Goal: Transaction & Acquisition: Purchase product/service

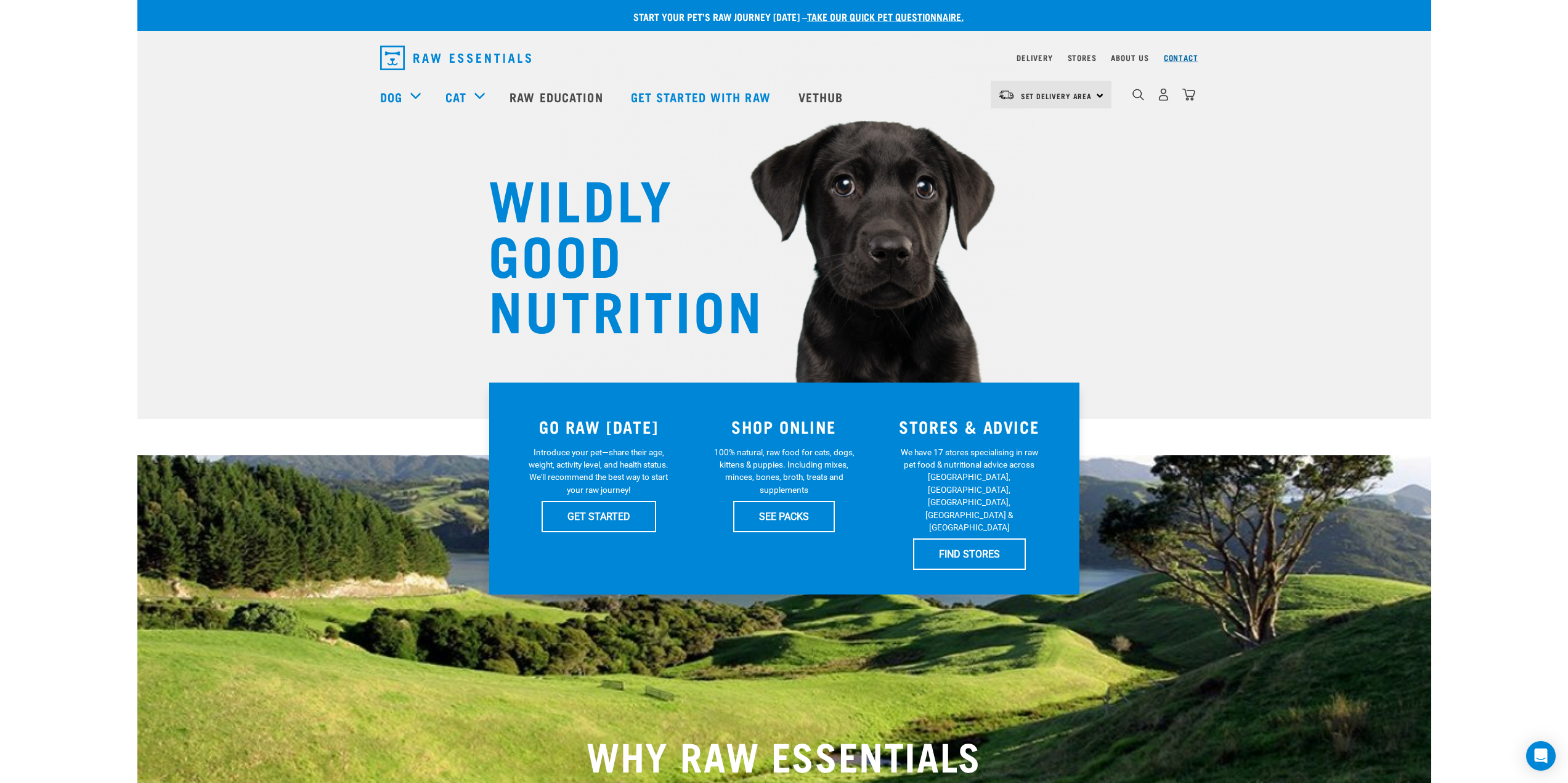
click at [1189, 56] on link "Contact" at bounding box center [1181, 58] width 35 height 4
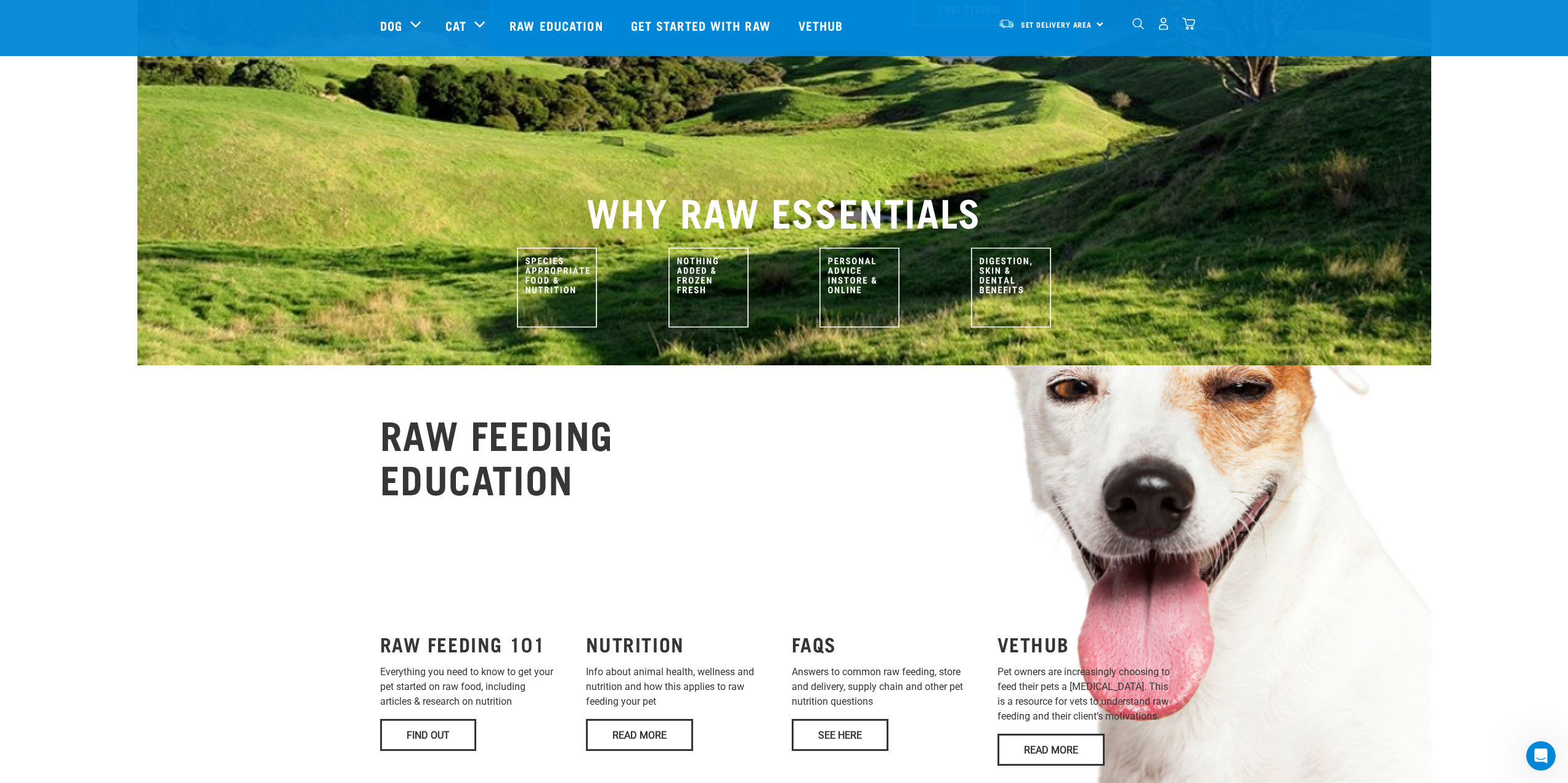
scroll to position [678, 0]
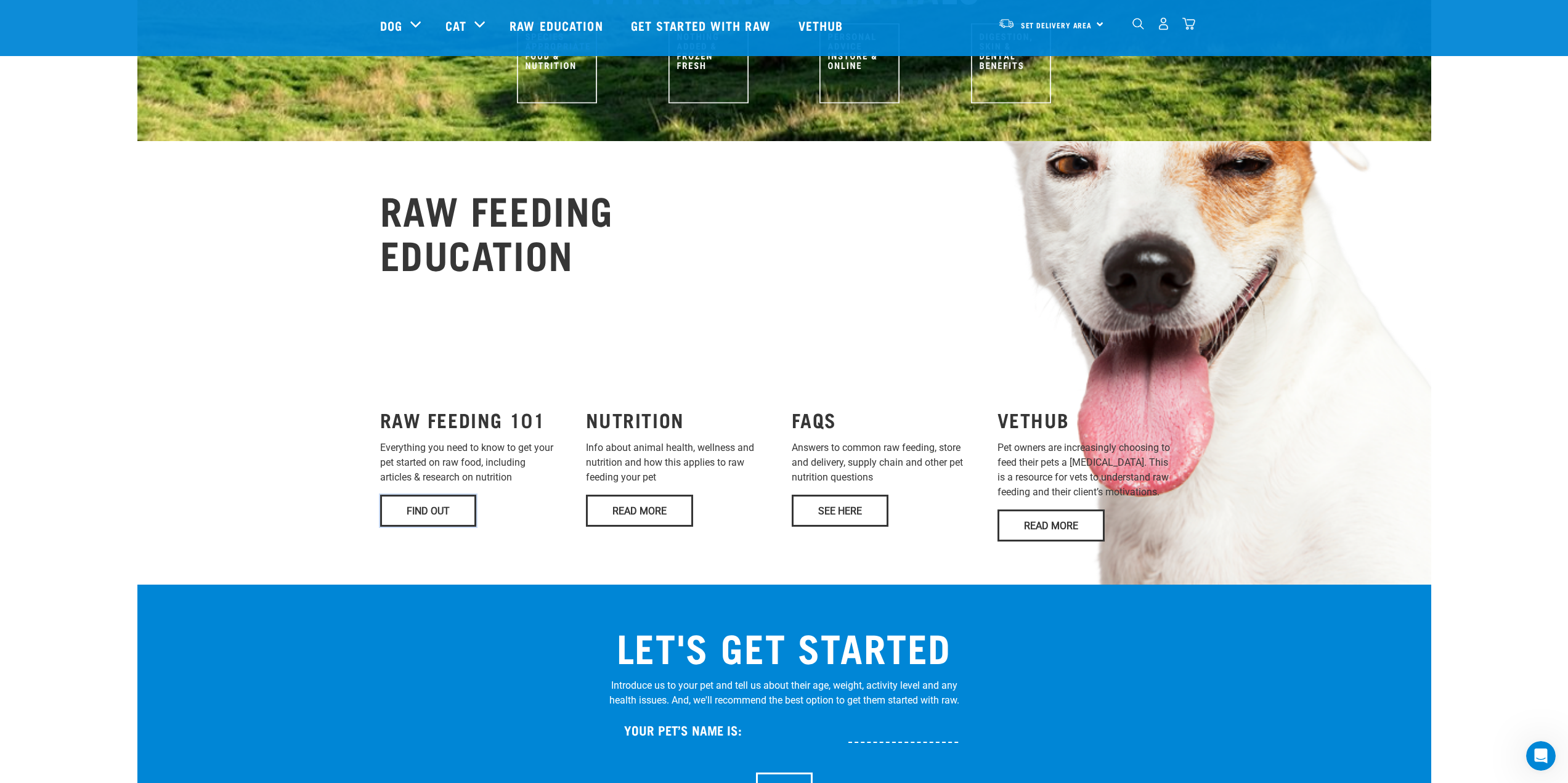
click at [415, 495] on link "Find Out" at bounding box center [428, 511] width 96 height 32
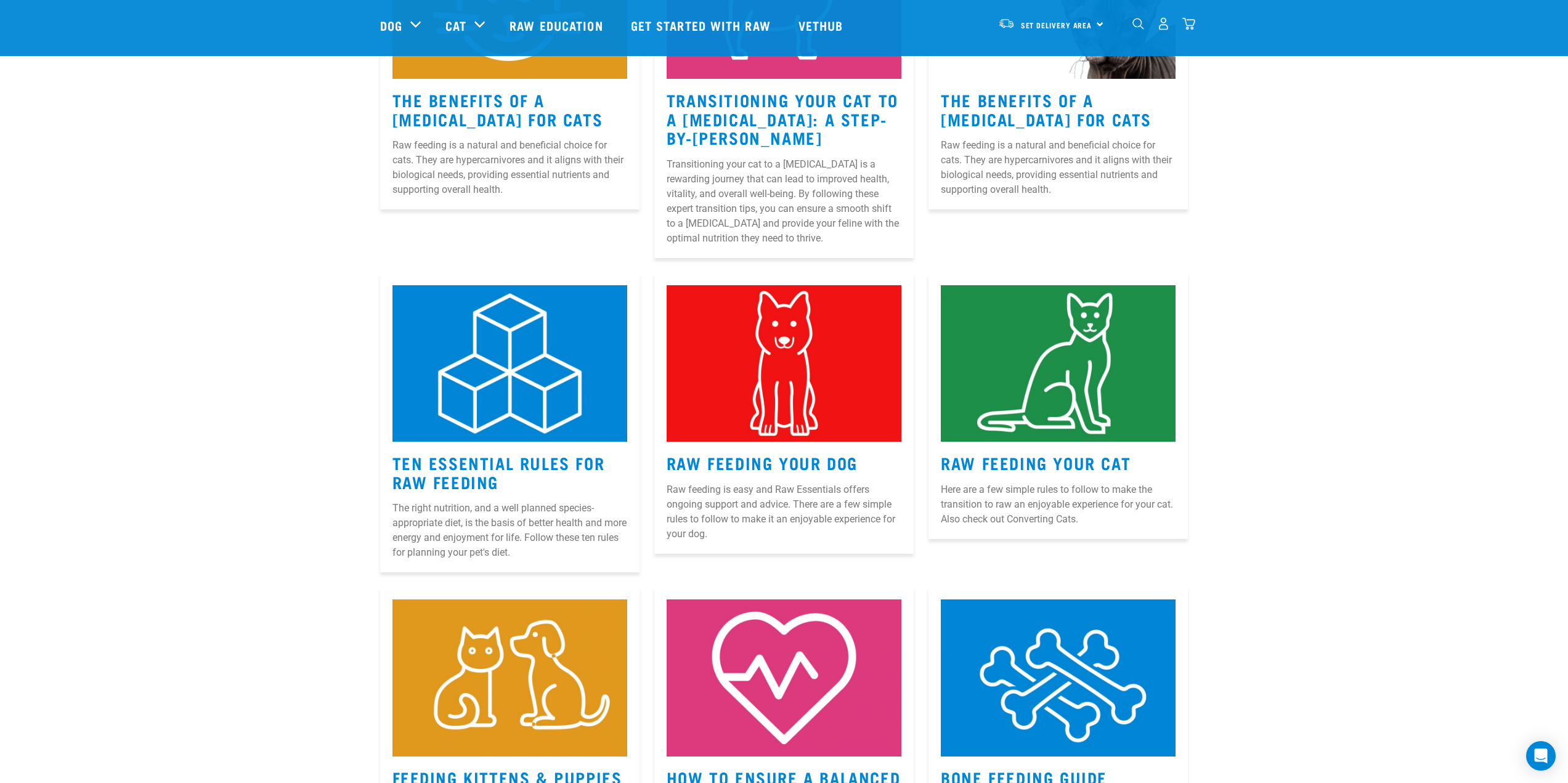
scroll to position [370, 0]
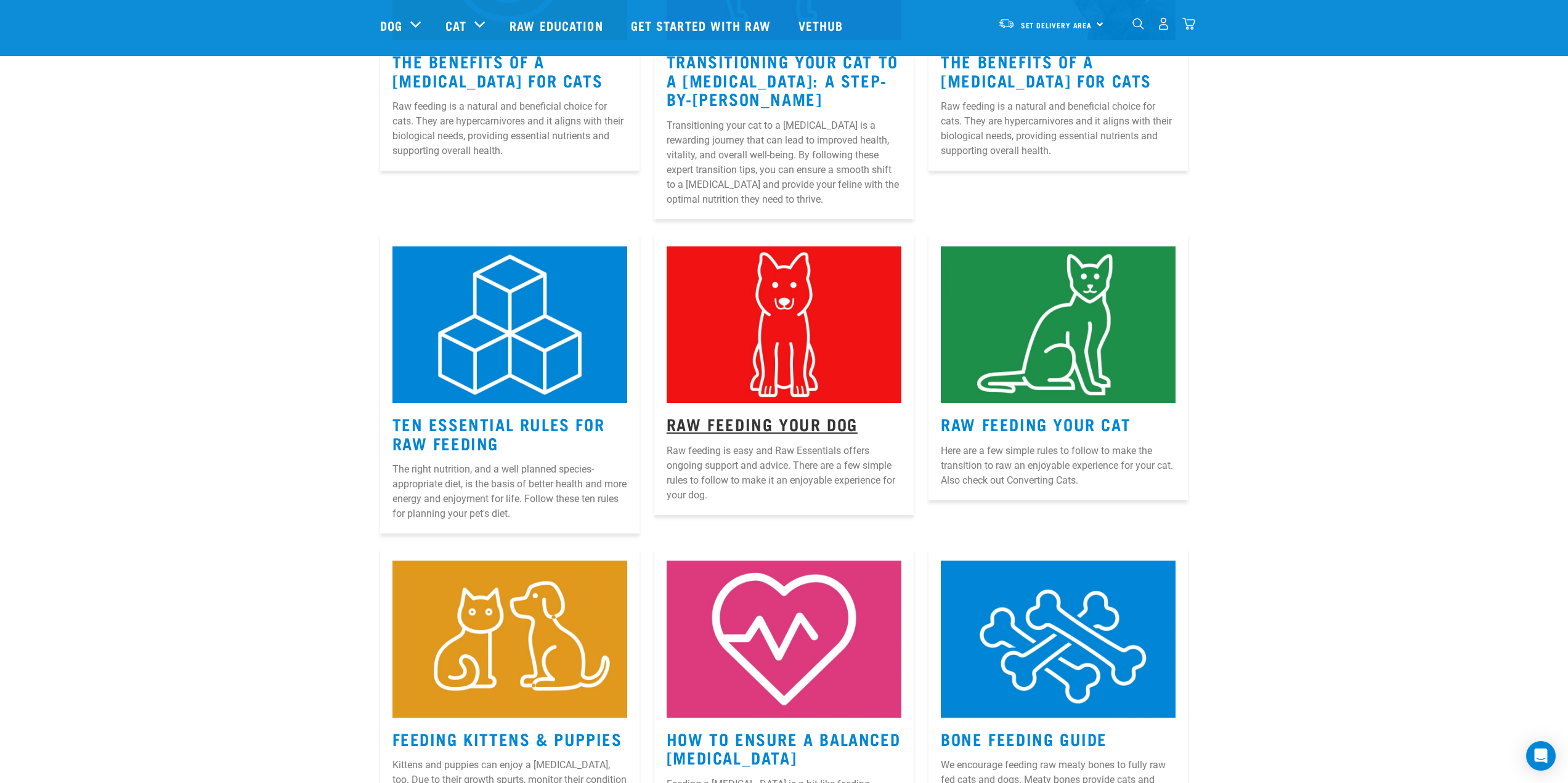
click at [825, 419] on link "Raw Feeding Your Dog" at bounding box center [762, 424] width 191 height 9
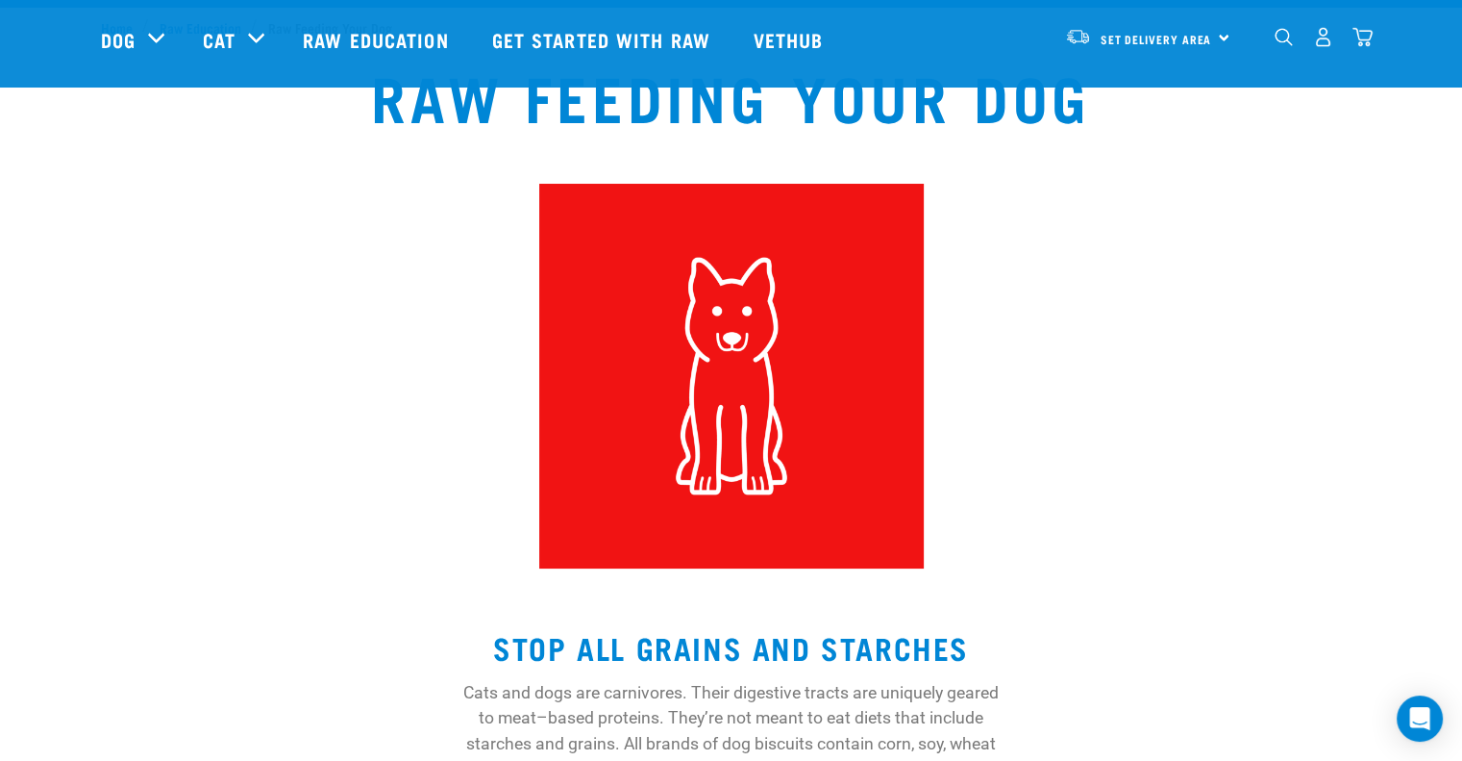
scroll to position [23, 0]
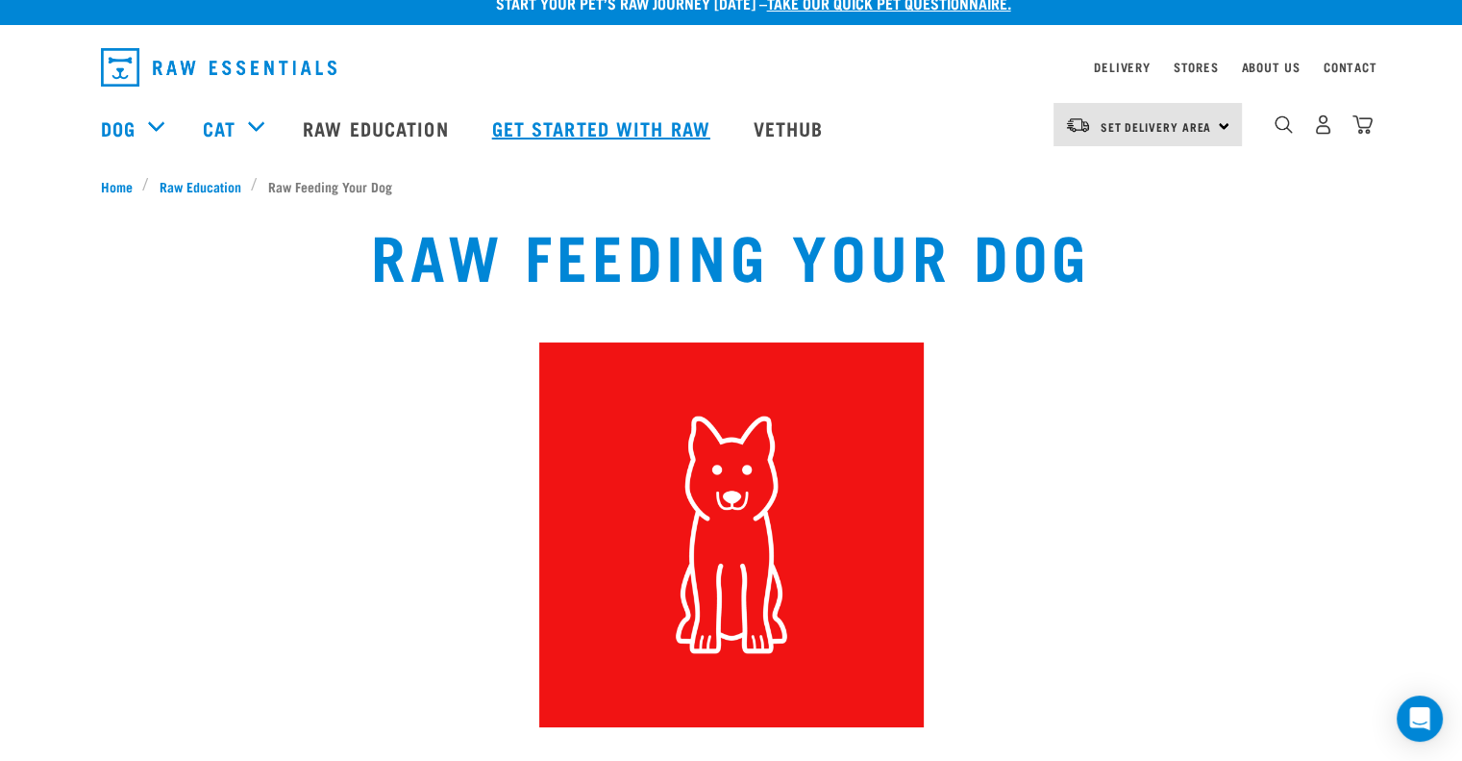
click at [595, 134] on link "Get started with Raw" at bounding box center [604, 127] width 262 height 77
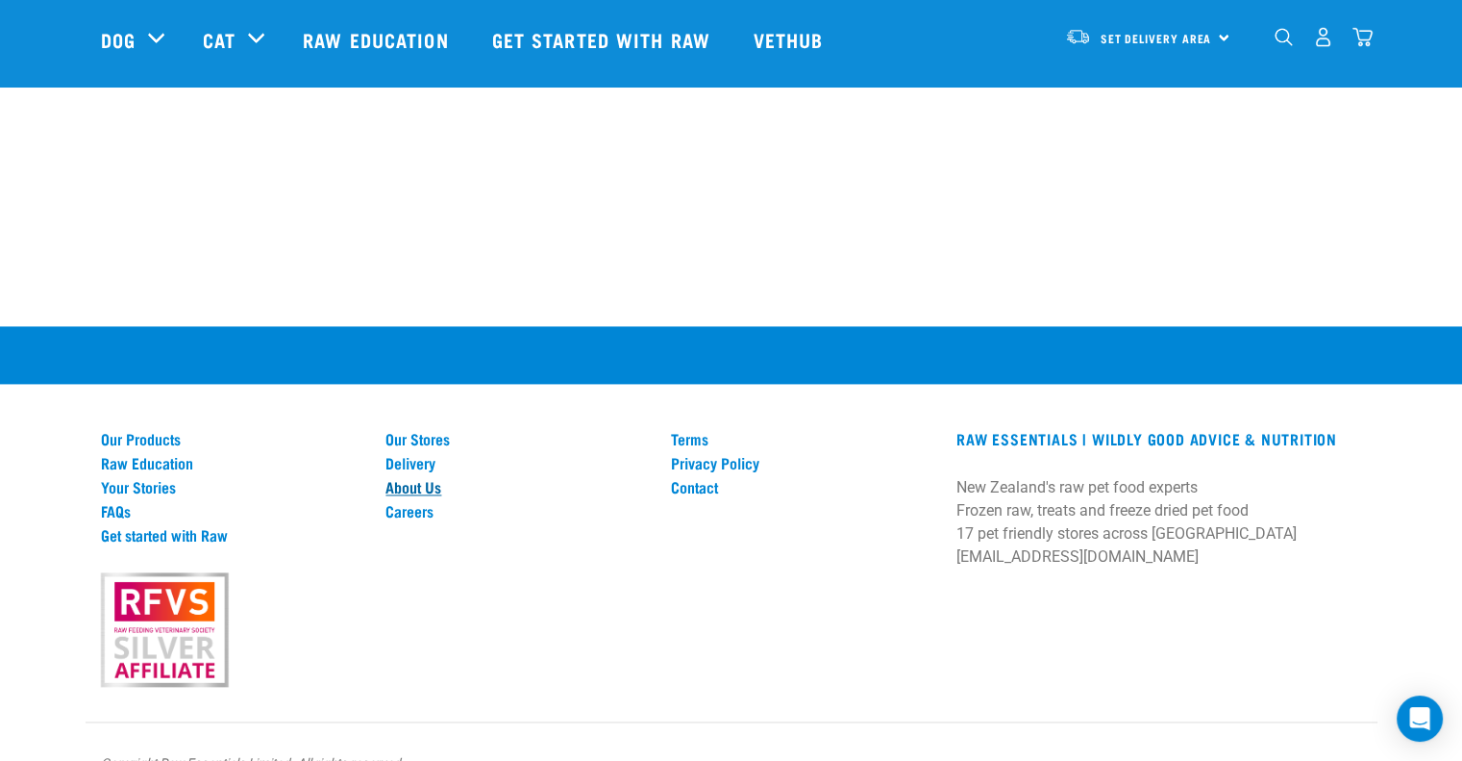
scroll to position [2688, 0]
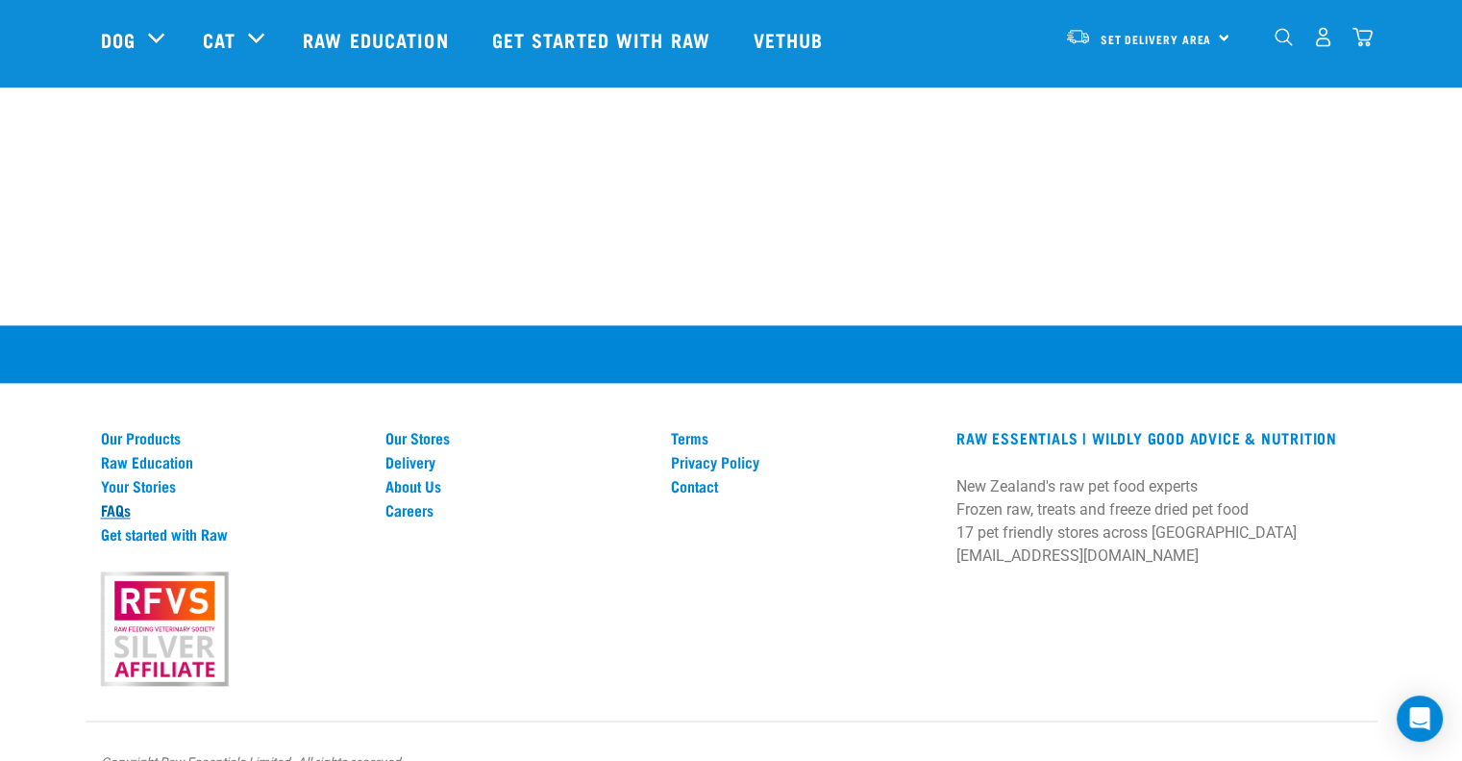
click at [112, 501] on link "FAQs" at bounding box center [232, 509] width 262 height 17
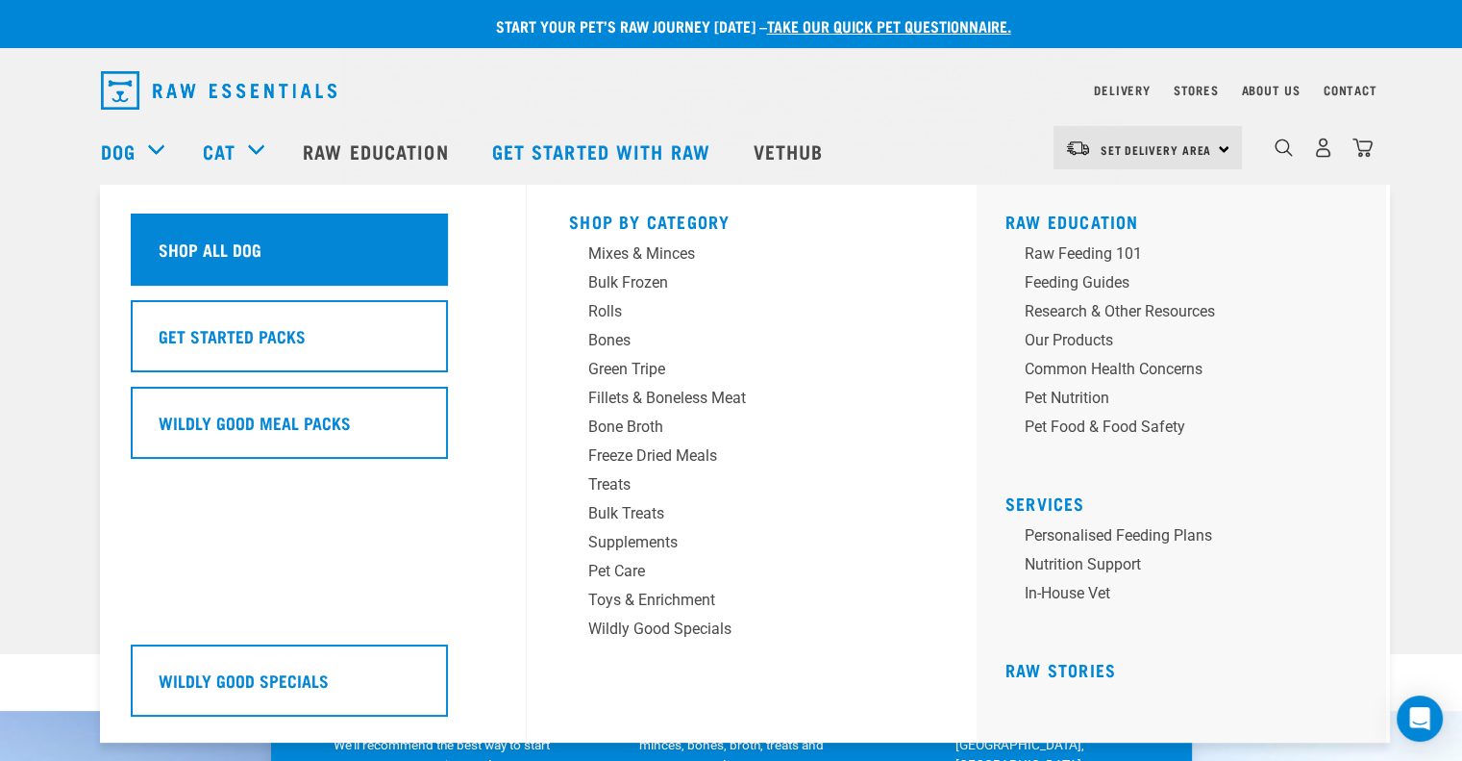
click at [187, 250] on h5 "Shop All Dog" at bounding box center [210, 249] width 103 height 25
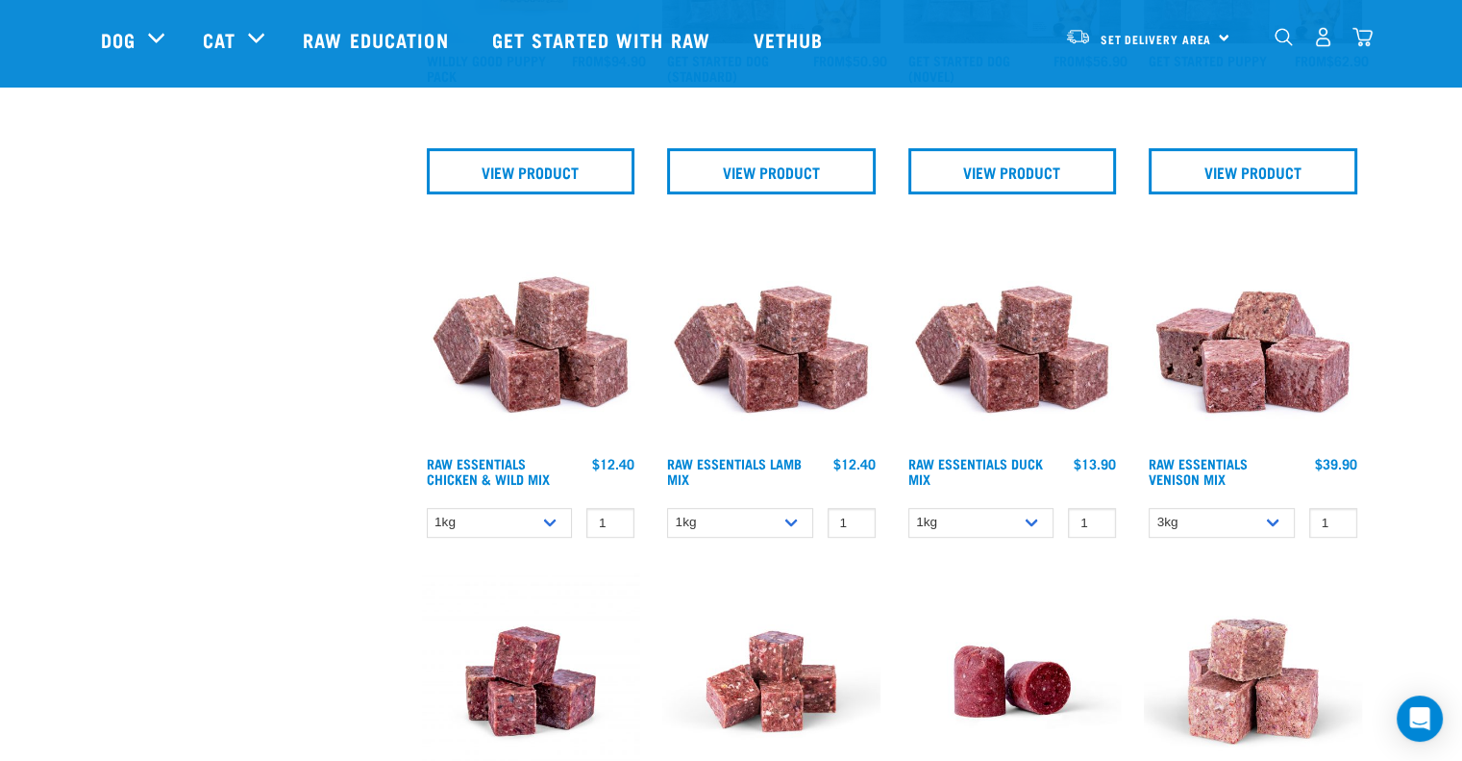
scroll to position [962, 0]
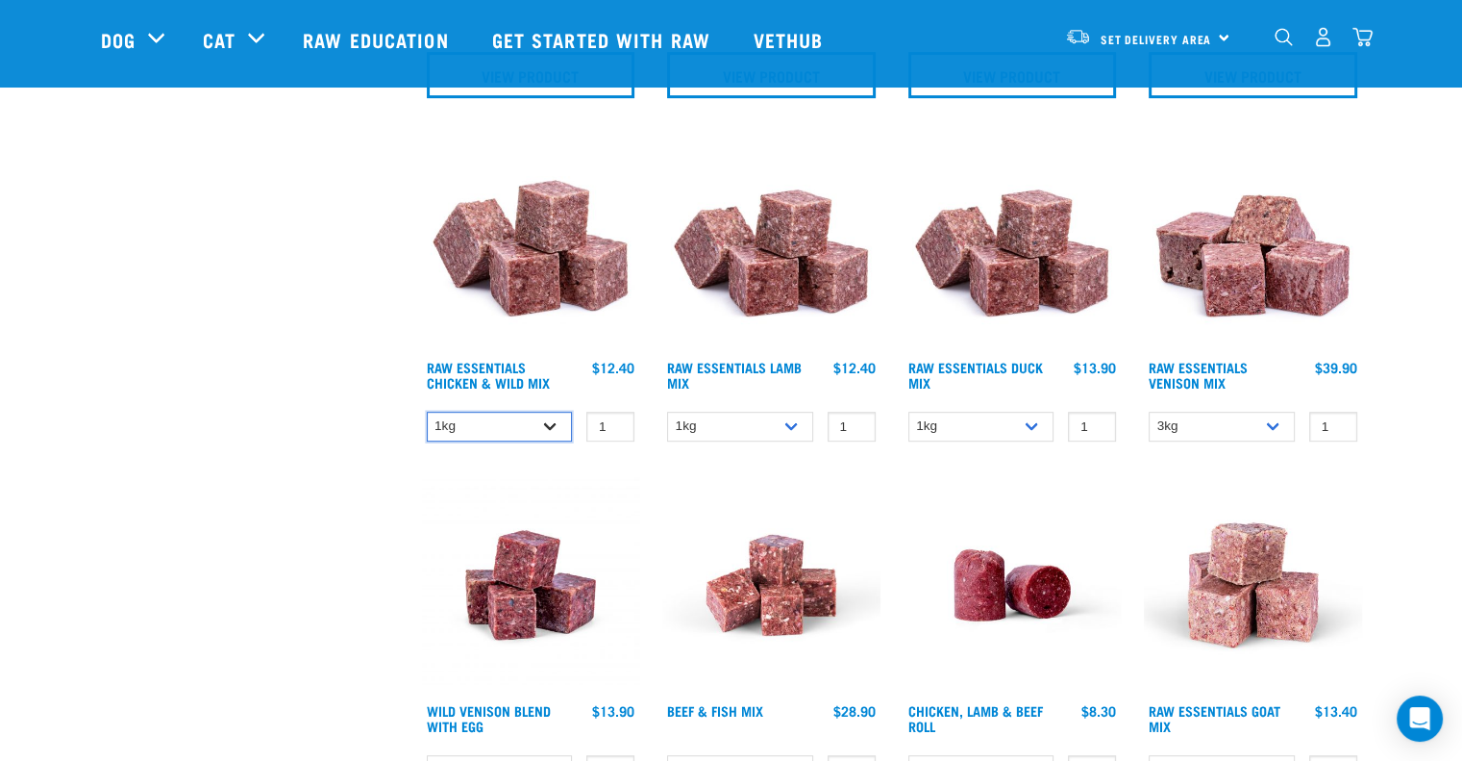
click at [548, 425] on select "1kg 3kg" at bounding box center [500, 427] width 146 height 30
select select "709"
click at [427, 412] on select "1kg 3kg" at bounding box center [500, 427] width 146 height 30
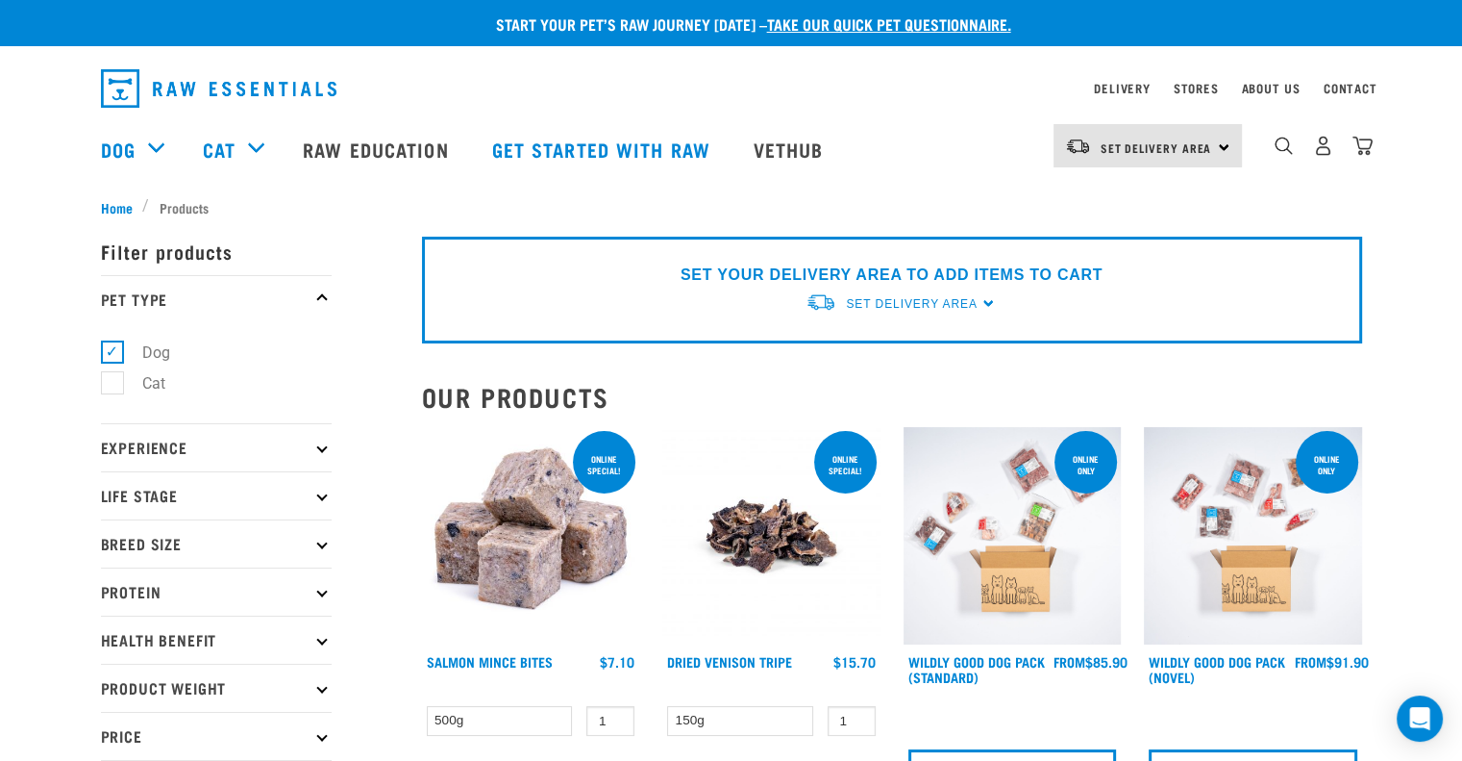
scroll to position [0, 0]
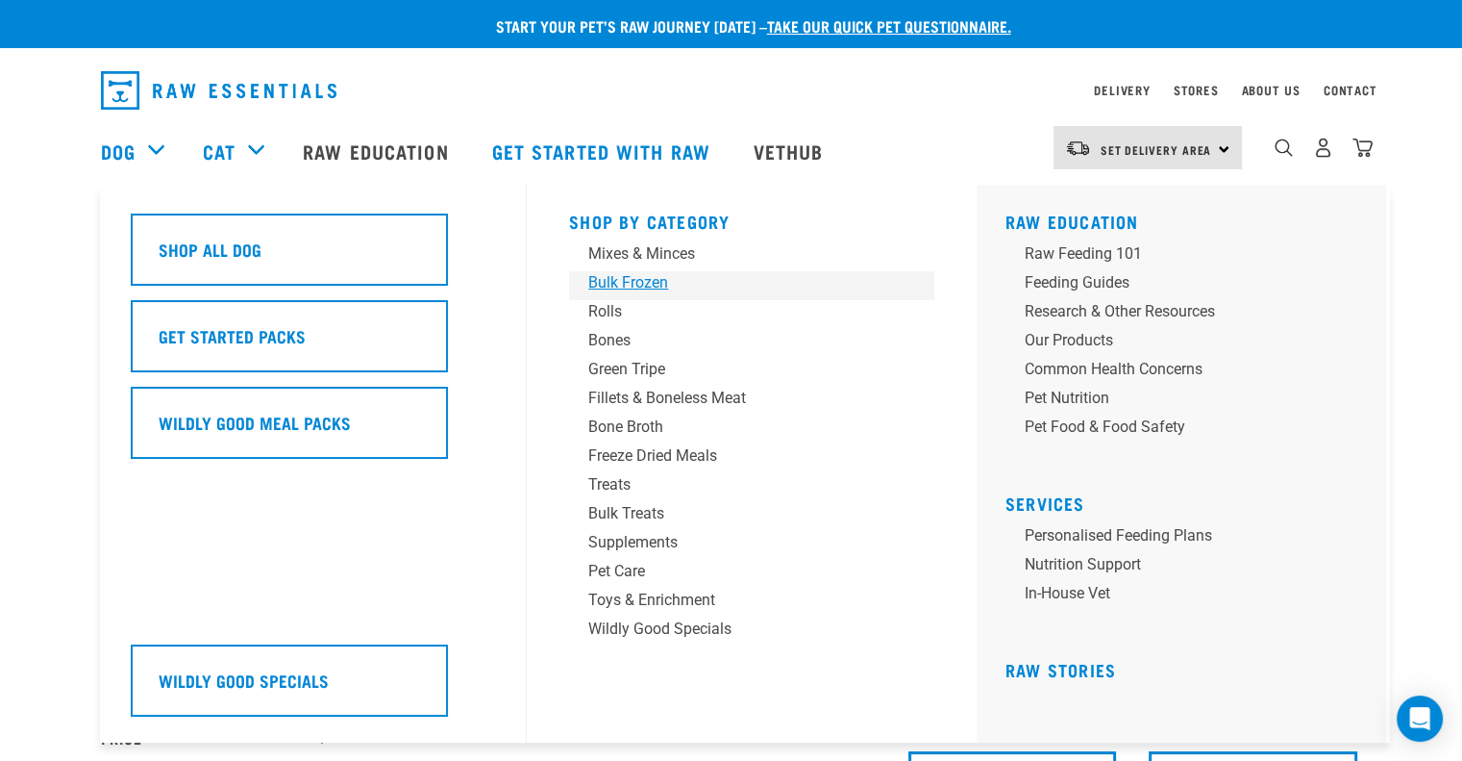
click at [654, 280] on div "Bulk Frozen" at bounding box center [738, 282] width 300 height 23
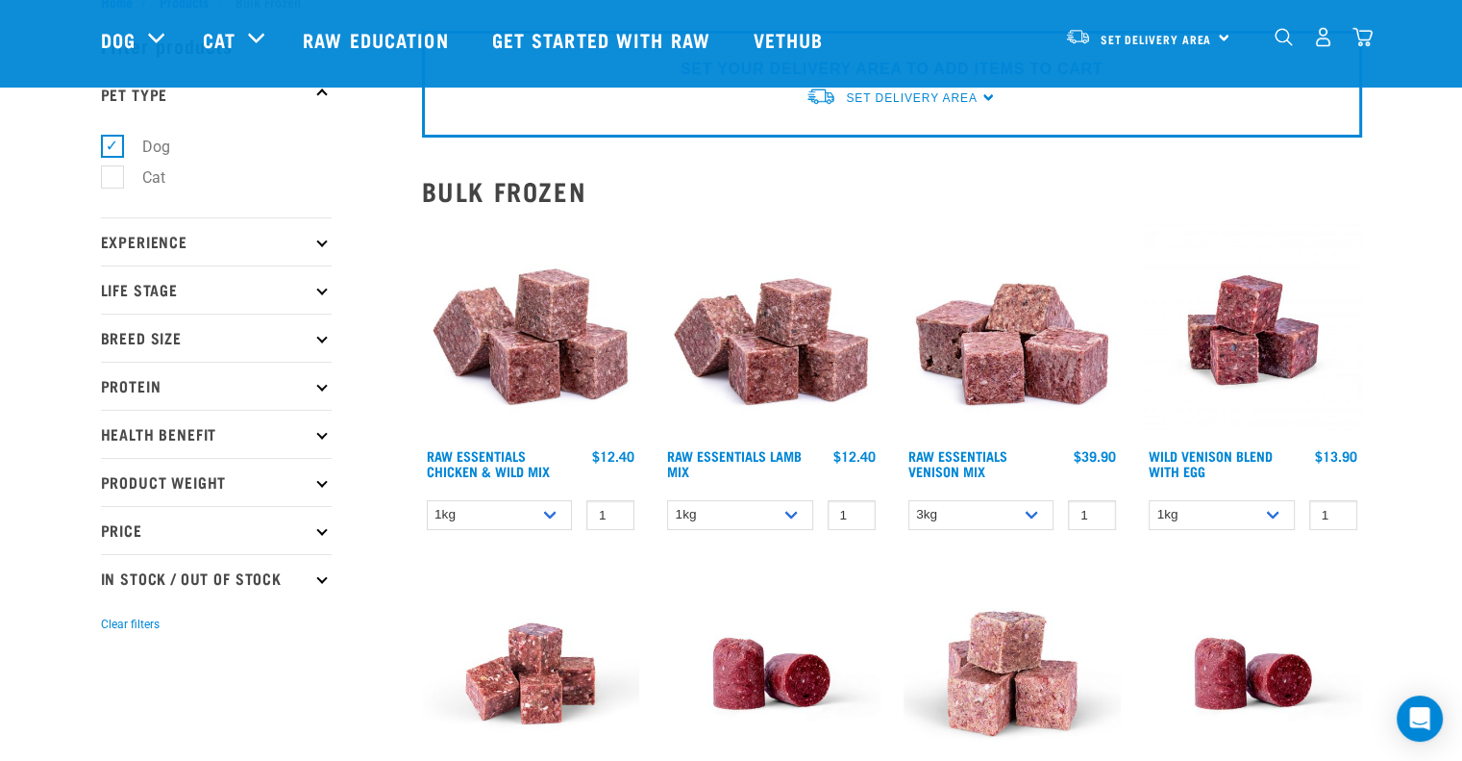
scroll to position [96, 0]
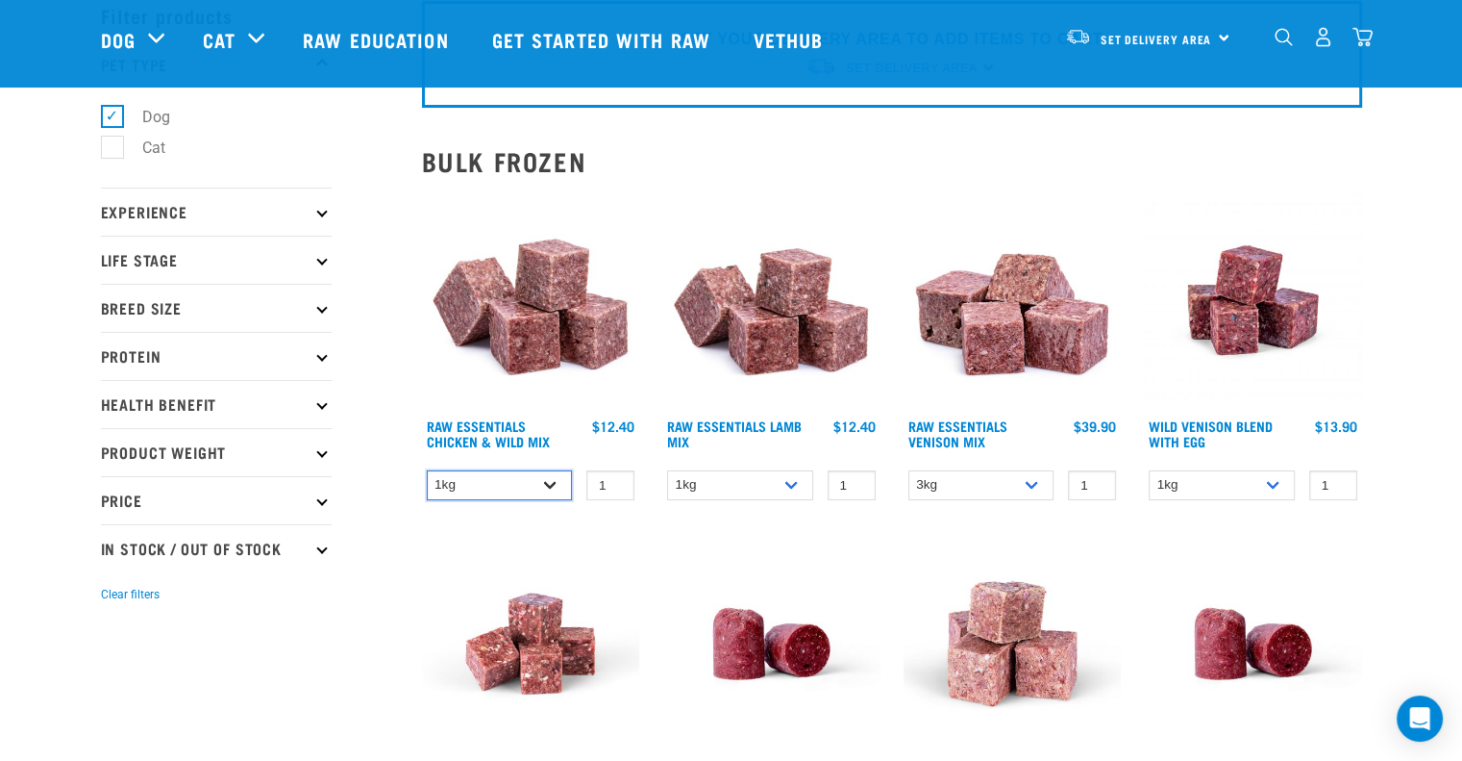
click at [555, 488] on select "1kg 3kg" at bounding box center [500, 485] width 146 height 30
click at [669, 537] on img at bounding box center [771, 644] width 218 height 218
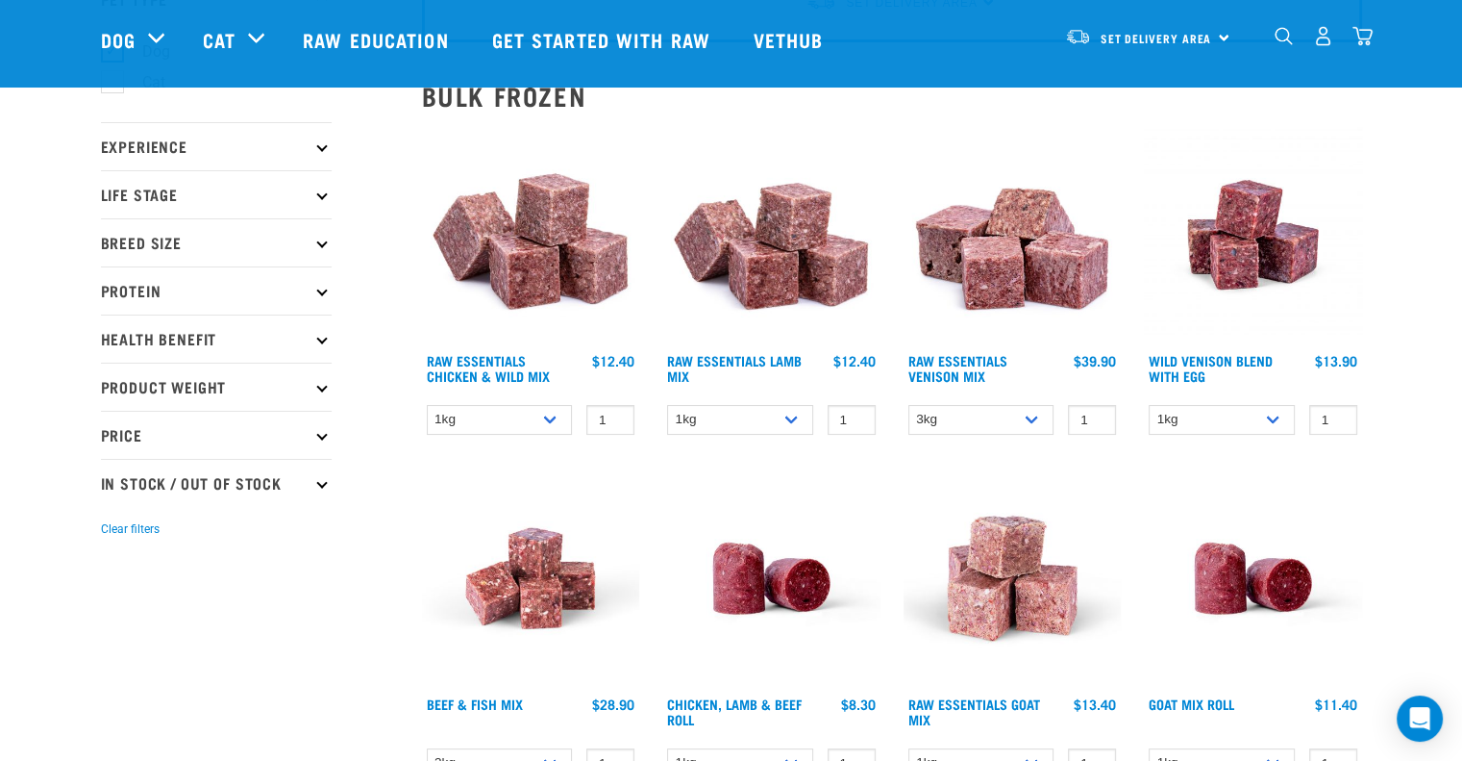
scroll to position [129, 0]
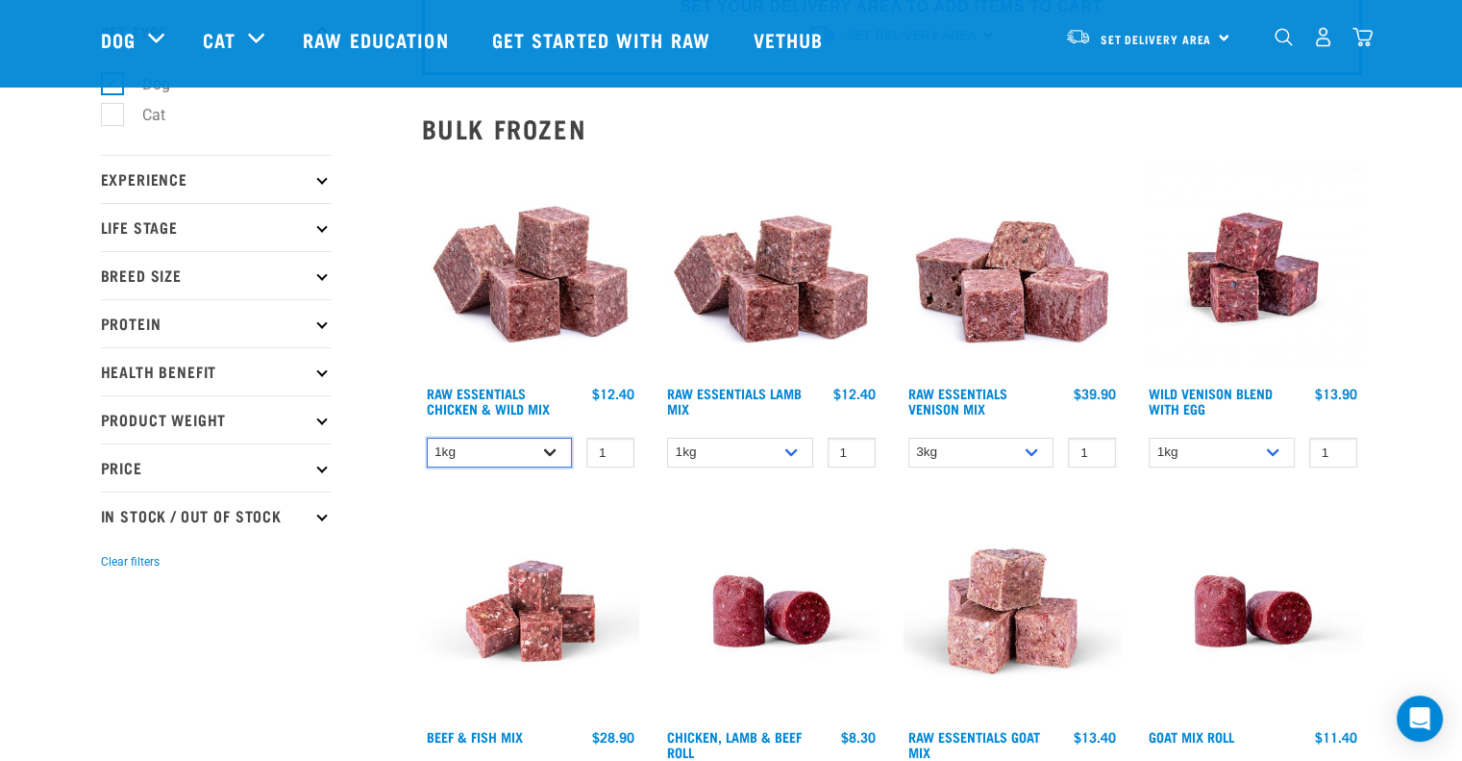
click at [551, 449] on select "1kg 3kg" at bounding box center [500, 452] width 146 height 30
